Goal: Transaction & Acquisition: Subscribe to service/newsletter

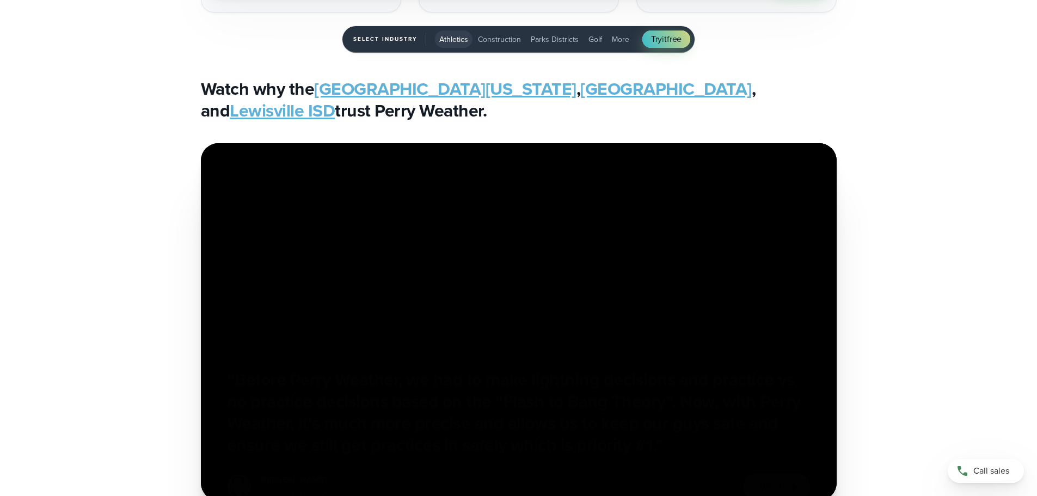
scroll to position [2503, 0]
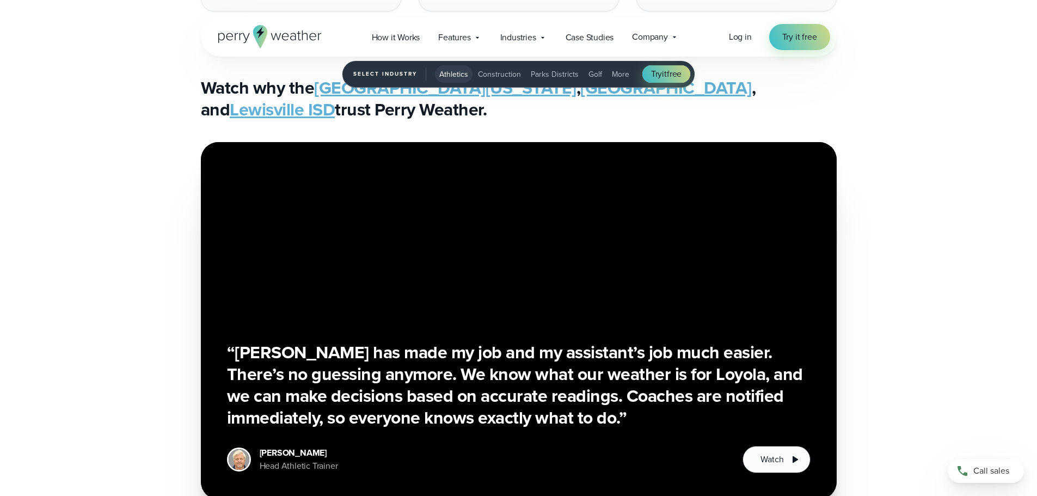
click at [881, 84] on div "Watch why the [GEOGRAPHIC_DATA][US_STATE] , [GEOGRAPHIC_DATA] , and [GEOGRAPHIC…" at bounding box center [519, 99] width 784 height 44
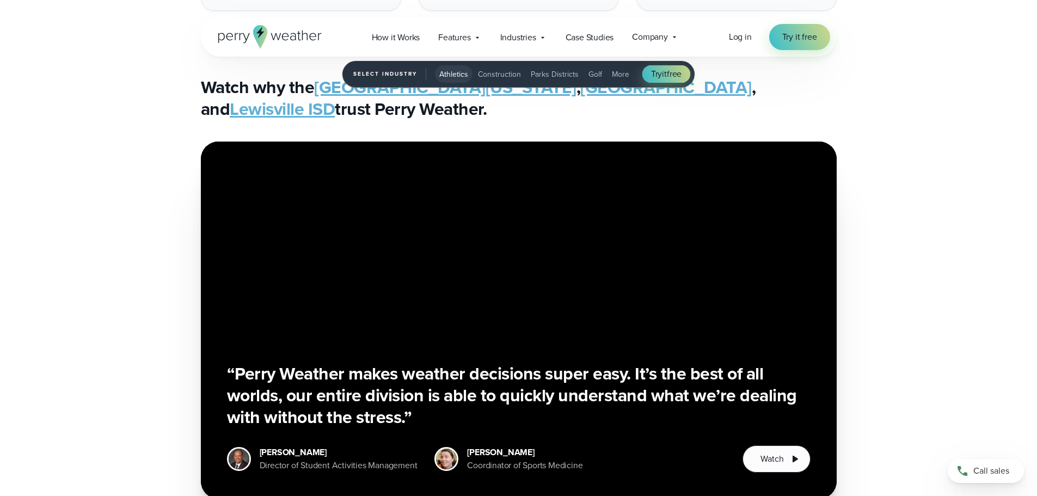
click at [902, 188] on div "“Before Perry Weather, we had to make lightning decisions and practice vs no pr…" at bounding box center [519, 346] width 784 height 410
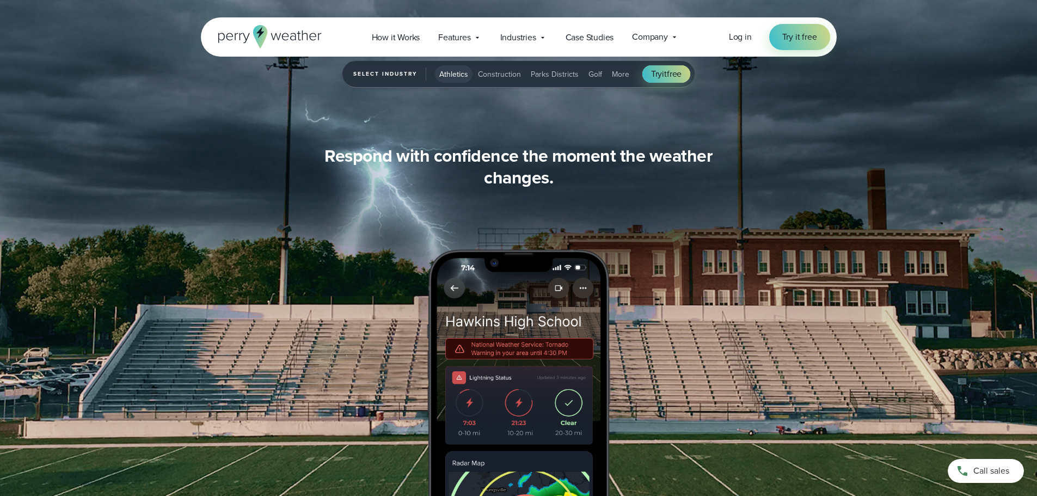
scroll to position [979, 0]
click at [628, 73] on button "More" at bounding box center [620, 73] width 26 height 17
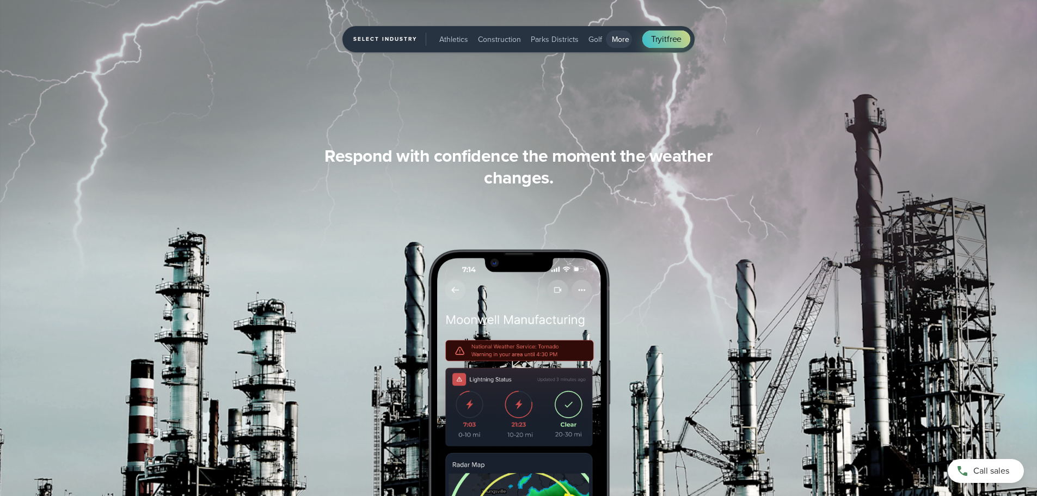
scroll to position [1197, 0]
click at [597, 202] on div "Stay ahead of changing weather conditions at one or all of your sites… Respond …" at bounding box center [519, 355] width 636 height 421
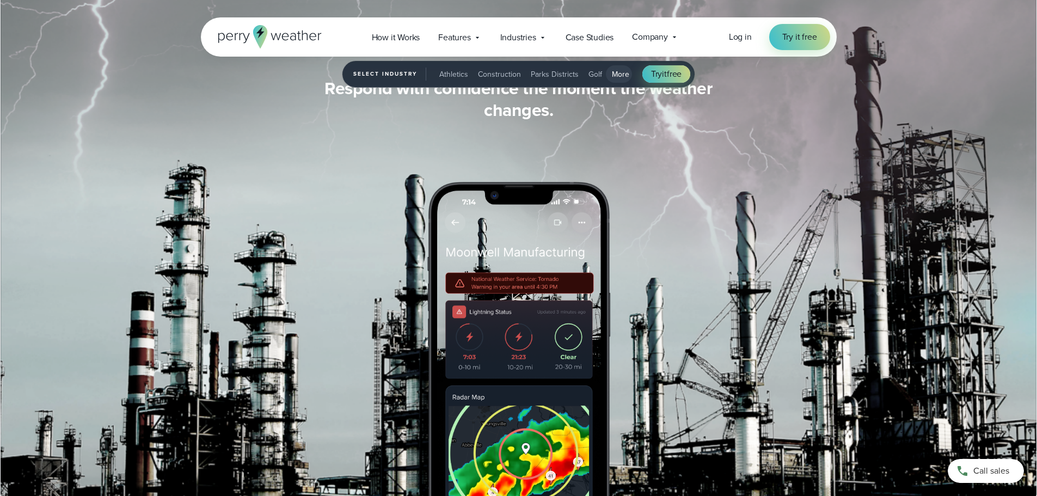
scroll to position [1143, 0]
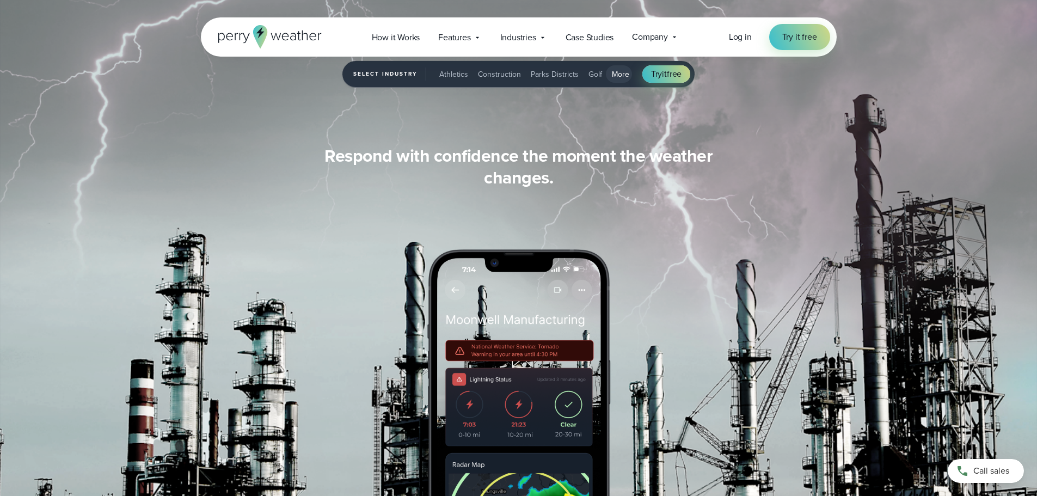
click at [458, 76] on span "Athletics" at bounding box center [453, 74] width 29 height 11
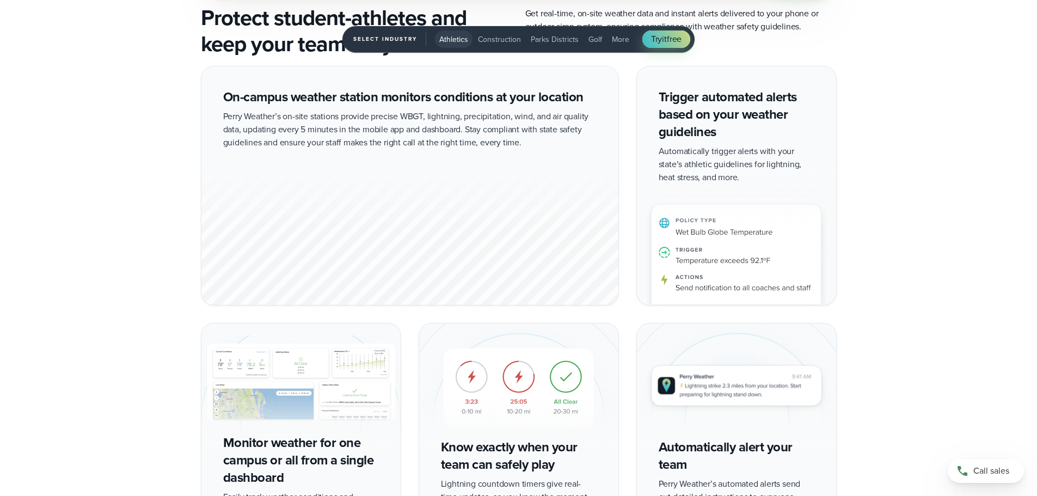
scroll to position [2013, 0]
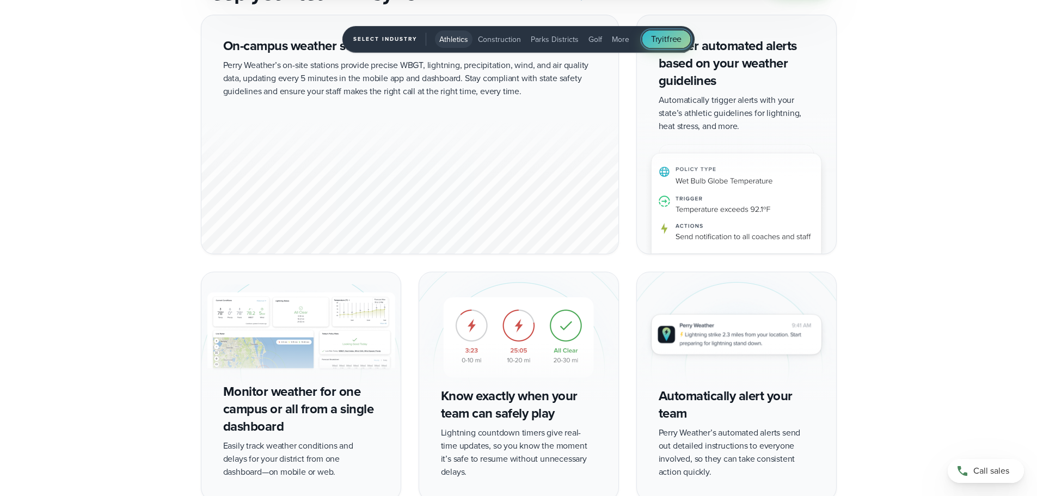
click at [681, 40] on span "Try it free" at bounding box center [666, 39] width 30 height 13
